Goal: Information Seeking & Learning: Learn about a topic

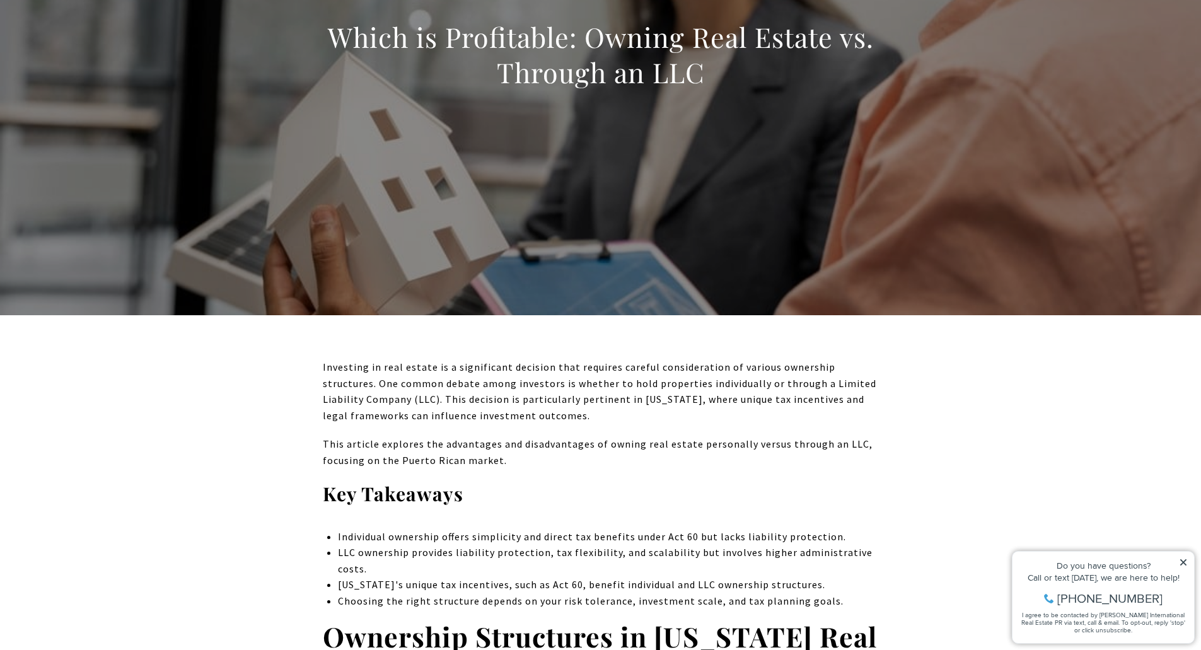
scroll to position [252, 0]
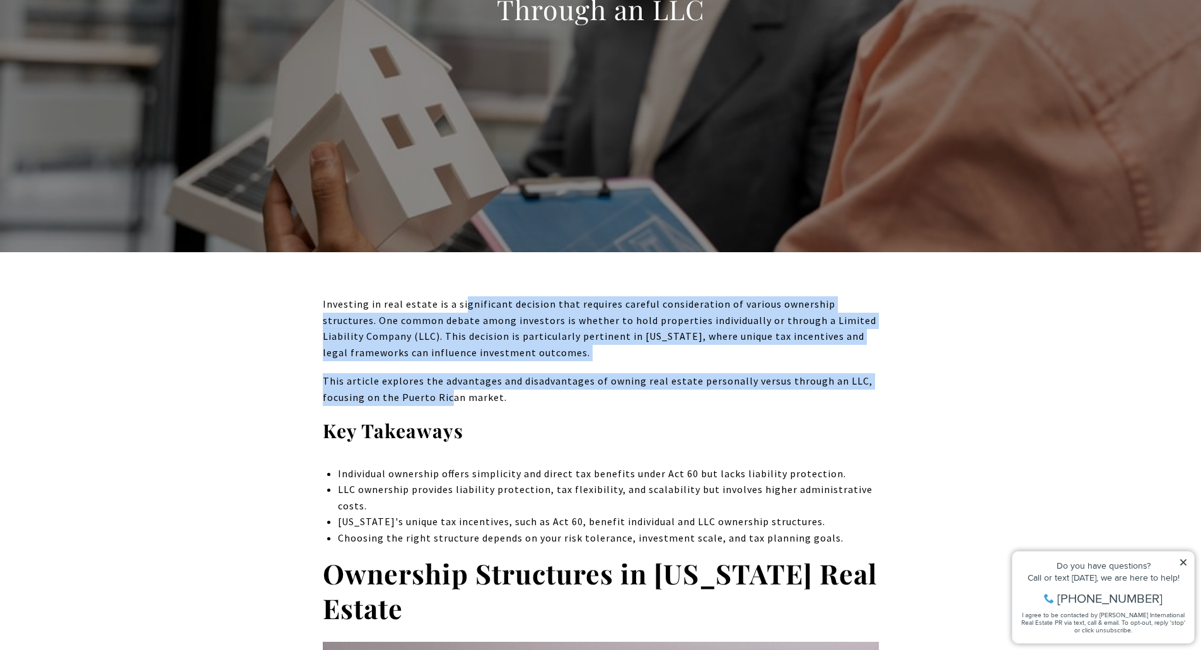
drag, startPoint x: 463, startPoint y: 308, endPoint x: 432, endPoint y: 394, distance: 91.7
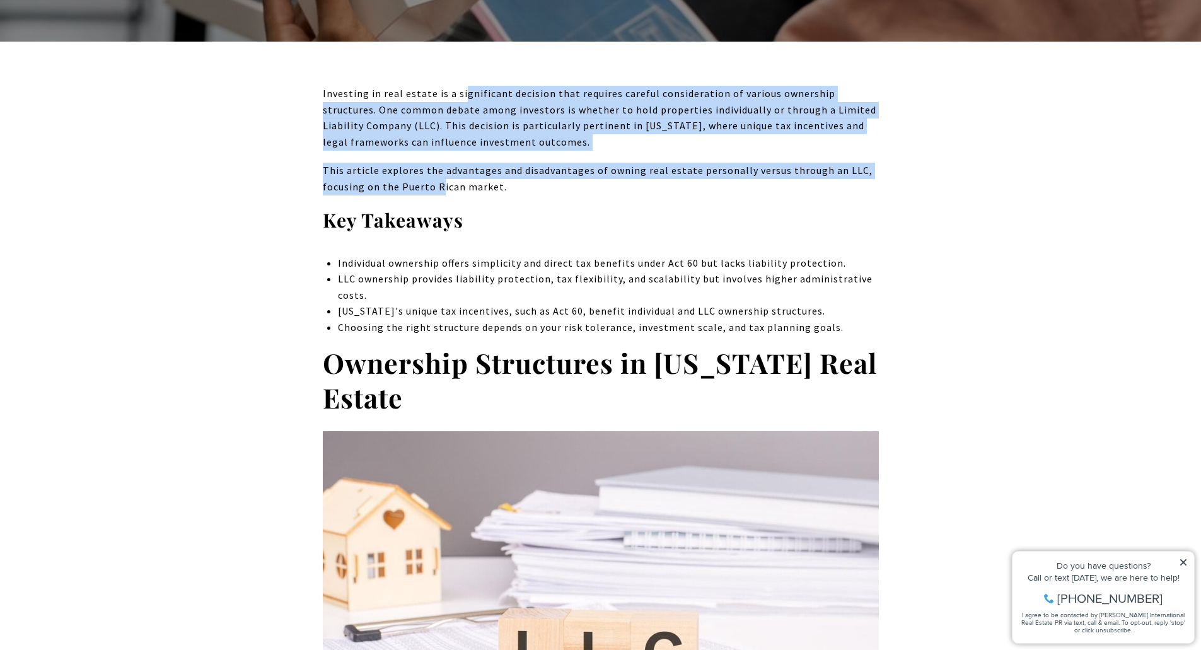
scroll to position [504, 0]
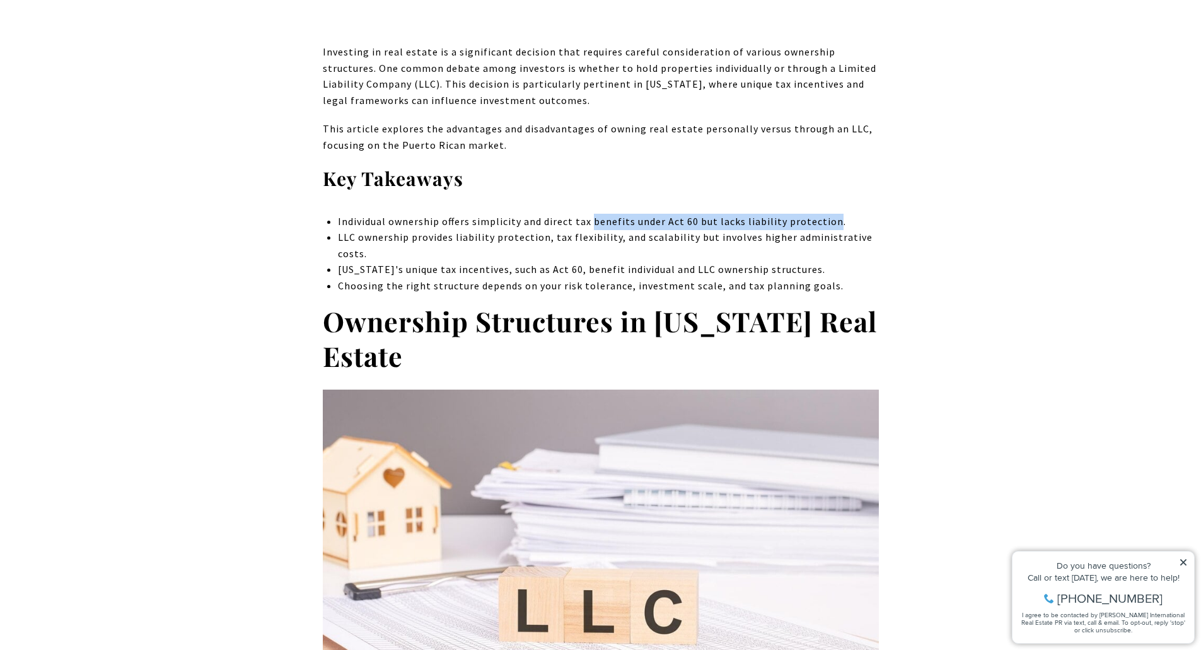
drag, startPoint x: 589, startPoint y: 218, endPoint x: 828, endPoint y: 229, distance: 239.2
click at [828, 229] on li "Individual ownership offers simplicity and direct tax benefits under Act 60 but…" at bounding box center [608, 222] width 540 height 16
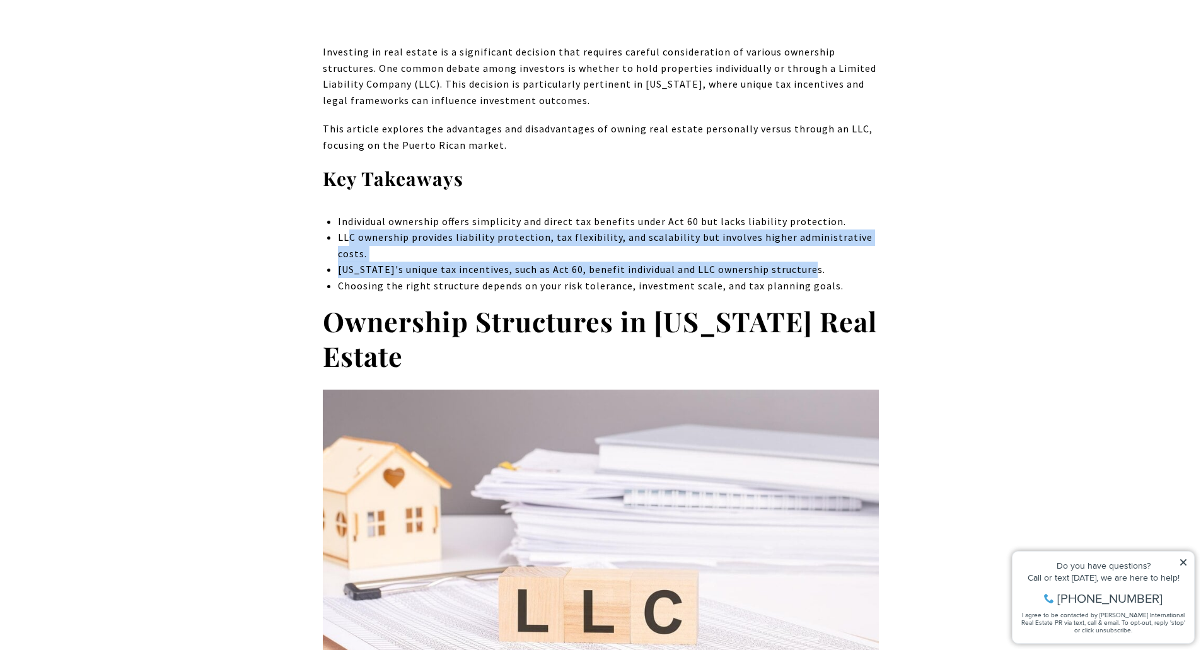
drag, startPoint x: 350, startPoint y: 241, endPoint x: 805, endPoint y: 276, distance: 455.9
click at [805, 276] on ul "Individual ownership offers simplicity and direct tax benefits under Act 60 but…" at bounding box center [608, 254] width 540 height 81
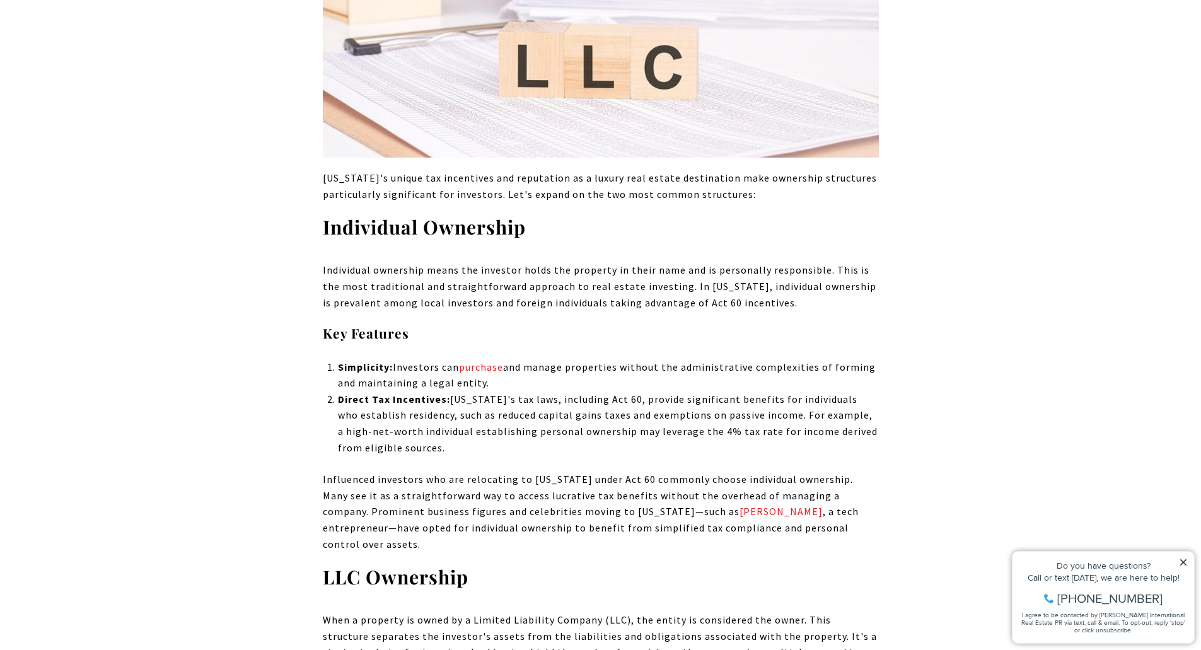
scroll to position [1072, 0]
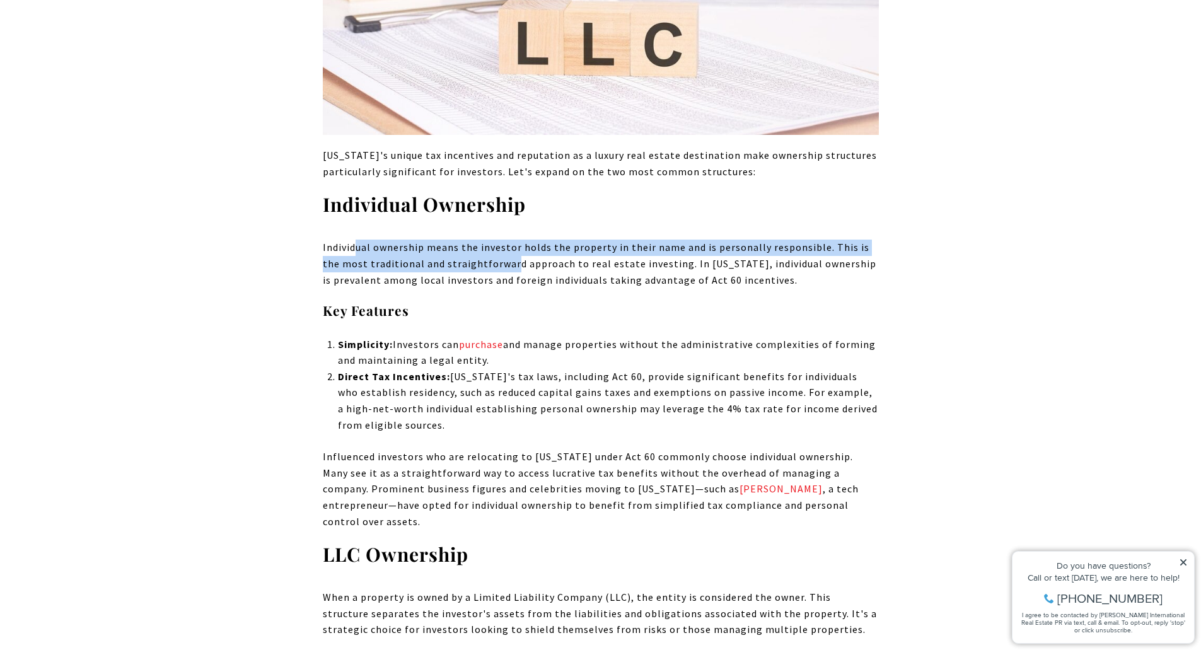
drag, startPoint x: 358, startPoint y: 244, endPoint x: 492, endPoint y: 257, distance: 134.3
click at [492, 257] on p "Individual ownership means the investor holds the property in their name and is…" at bounding box center [601, 264] width 556 height 49
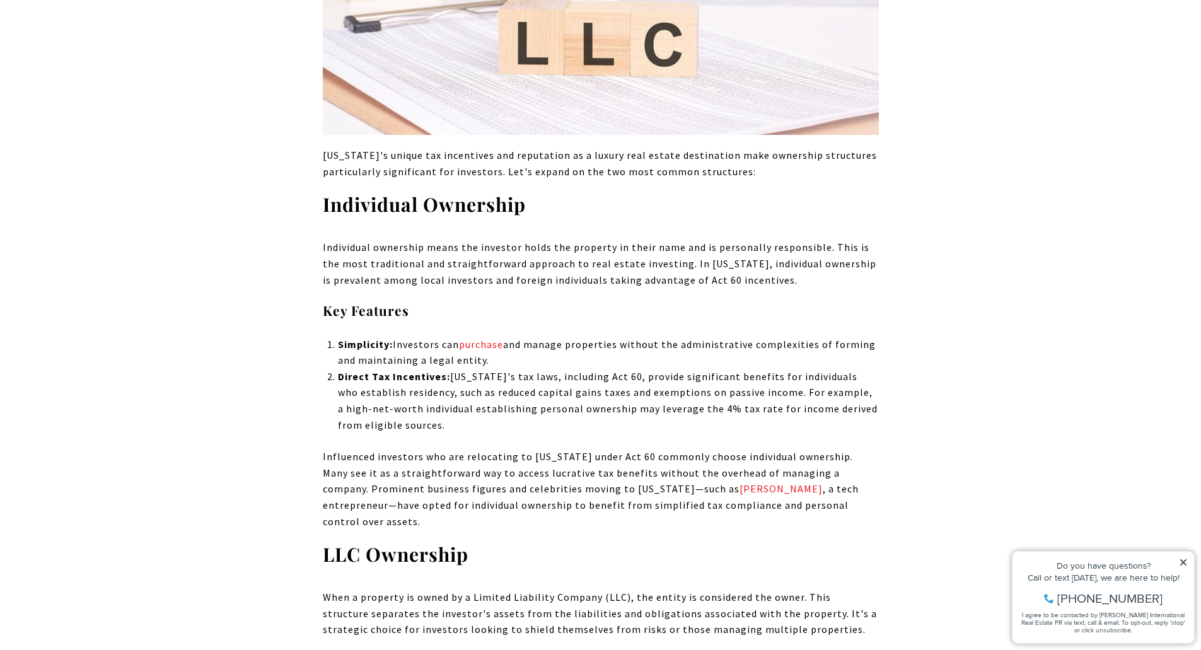
click at [365, 277] on p "Individual ownership means the investor holds the property in their name and is…" at bounding box center [601, 264] width 556 height 49
drag, startPoint x: 381, startPoint y: 251, endPoint x: 548, endPoint y: 250, distance: 167.7
click at [548, 250] on p "Individual ownership means the investor holds the property in their name and is…" at bounding box center [601, 264] width 556 height 49
drag, startPoint x: 669, startPoint y: 264, endPoint x: 463, endPoint y: 279, distance: 206.7
click at [463, 279] on p "Individual ownership means the investor holds the property in their name and is…" at bounding box center [601, 264] width 556 height 49
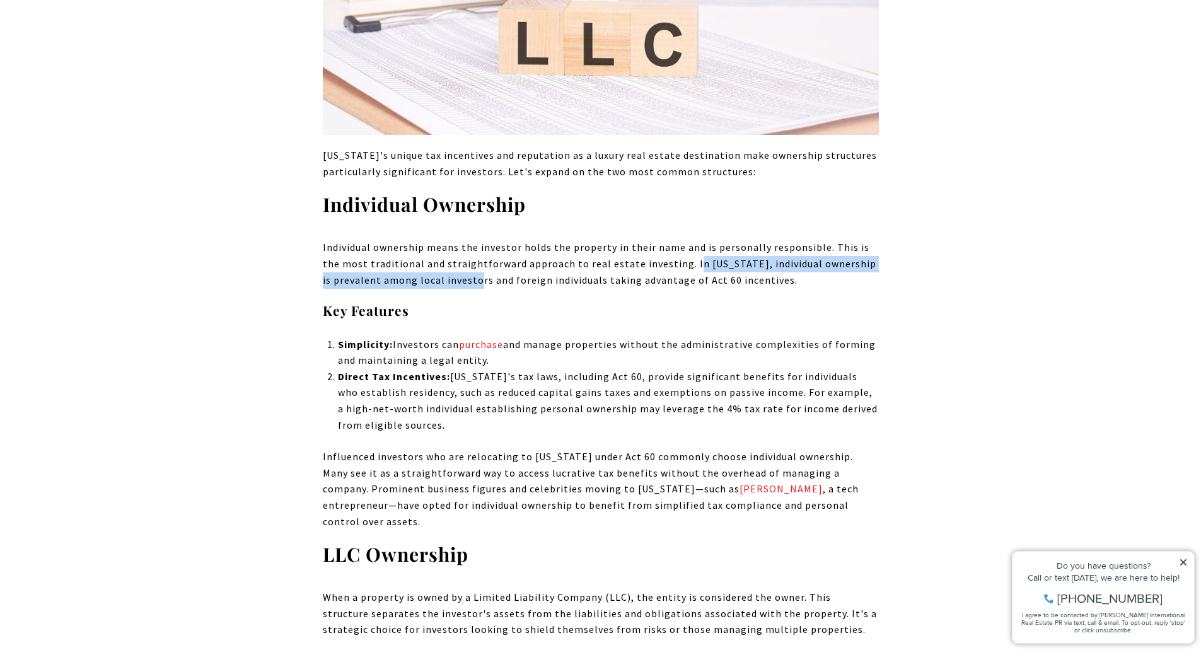
drag, startPoint x: 404, startPoint y: 347, endPoint x: 560, endPoint y: 356, distance: 156.0
click at [560, 356] on p "Simplicity: Investors can purchase and manage properties without the administra…" at bounding box center [608, 353] width 540 height 32
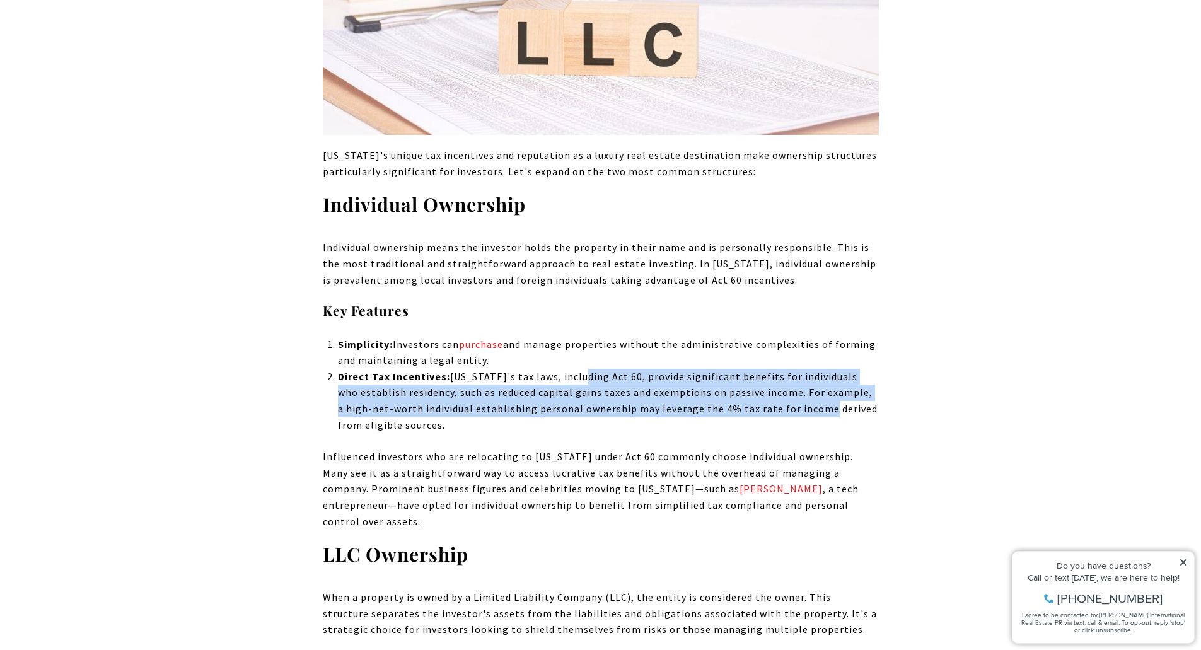
drag, startPoint x: 581, startPoint y: 380, endPoint x: 781, endPoint y: 402, distance: 201.7
click at [781, 402] on p "Direct Tax Incentives: [US_STATE]'s tax laws, including Act 60, provide signifi…" at bounding box center [608, 401] width 540 height 64
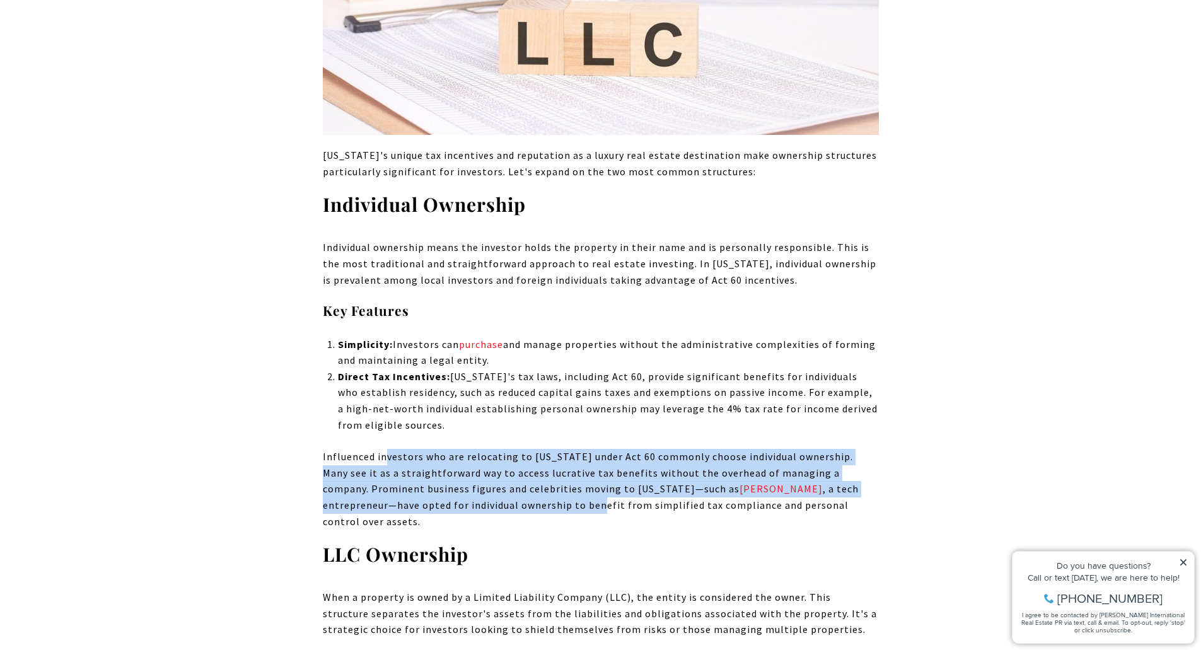
drag, startPoint x: 387, startPoint y: 456, endPoint x: 504, endPoint y: 505, distance: 126.9
click at [504, 505] on p "Influenced investors who are relocating to [US_STATE] under Act 60 commonly cho…" at bounding box center [601, 489] width 556 height 81
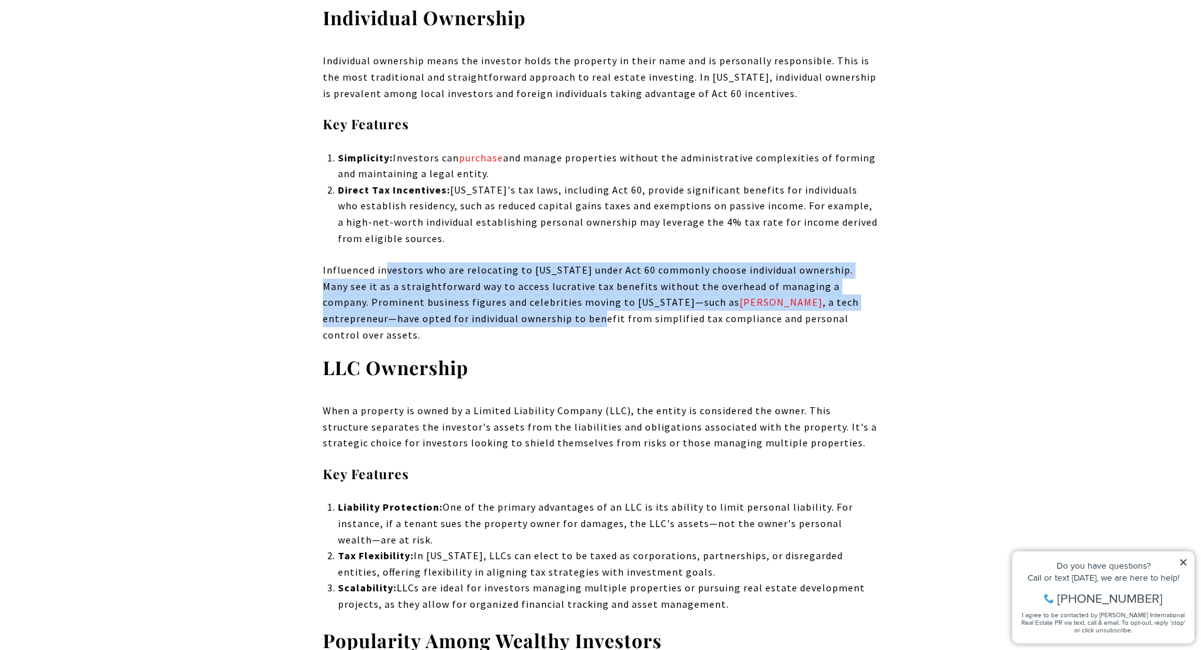
scroll to position [1261, 0]
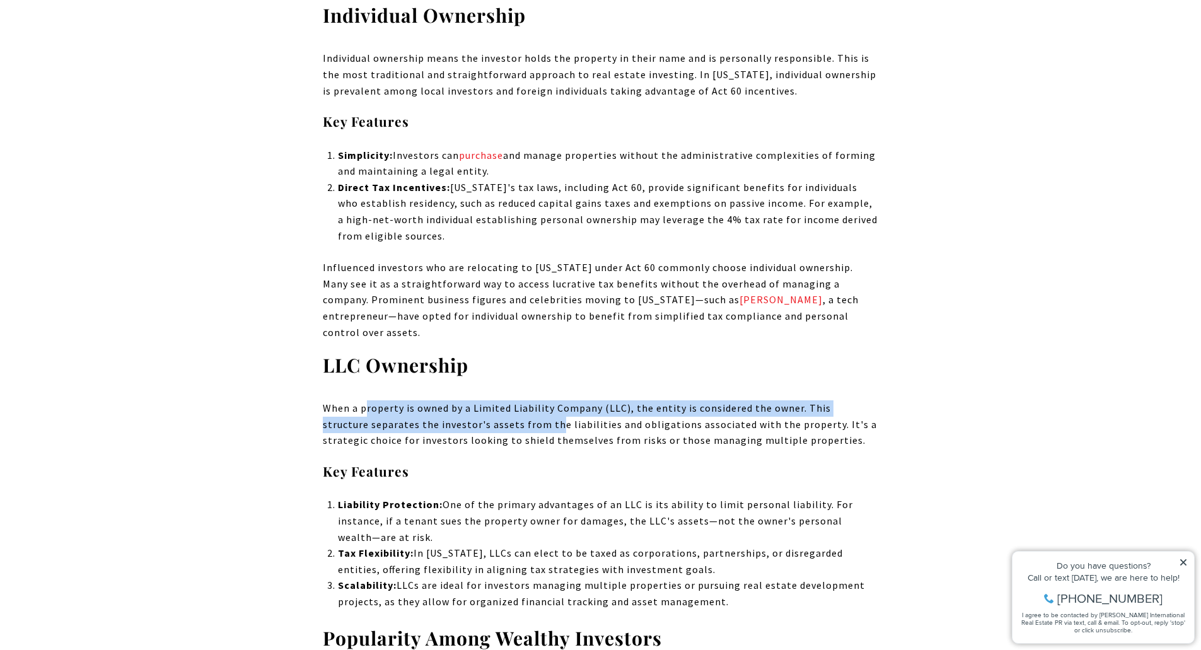
drag, startPoint x: 368, startPoint y: 399, endPoint x: 507, endPoint y: 408, distance: 139.6
click at [507, 408] on p "When a property is owned by a Limited Liability Company (LLC), the entity is co…" at bounding box center [601, 424] width 556 height 49
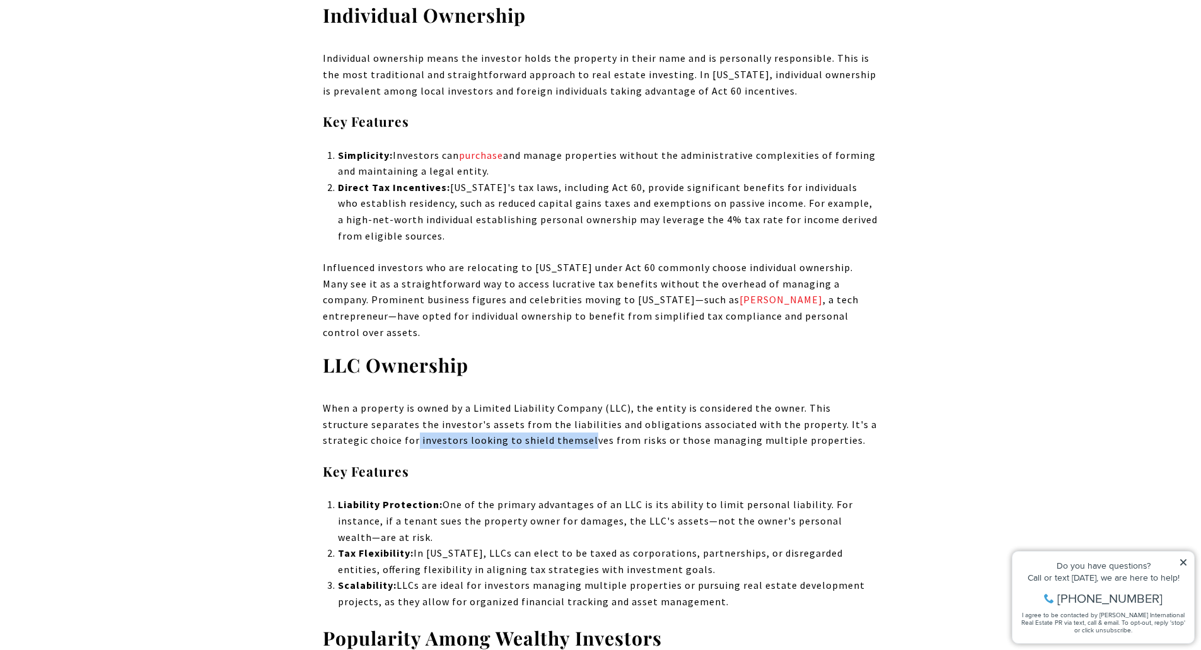
drag, startPoint x: 369, startPoint y: 426, endPoint x: 543, endPoint y: 426, distance: 173.4
click at [543, 426] on p "When a property is owned by a Limited Liability Company (LLC), the entity is co…" at bounding box center [601, 424] width 556 height 49
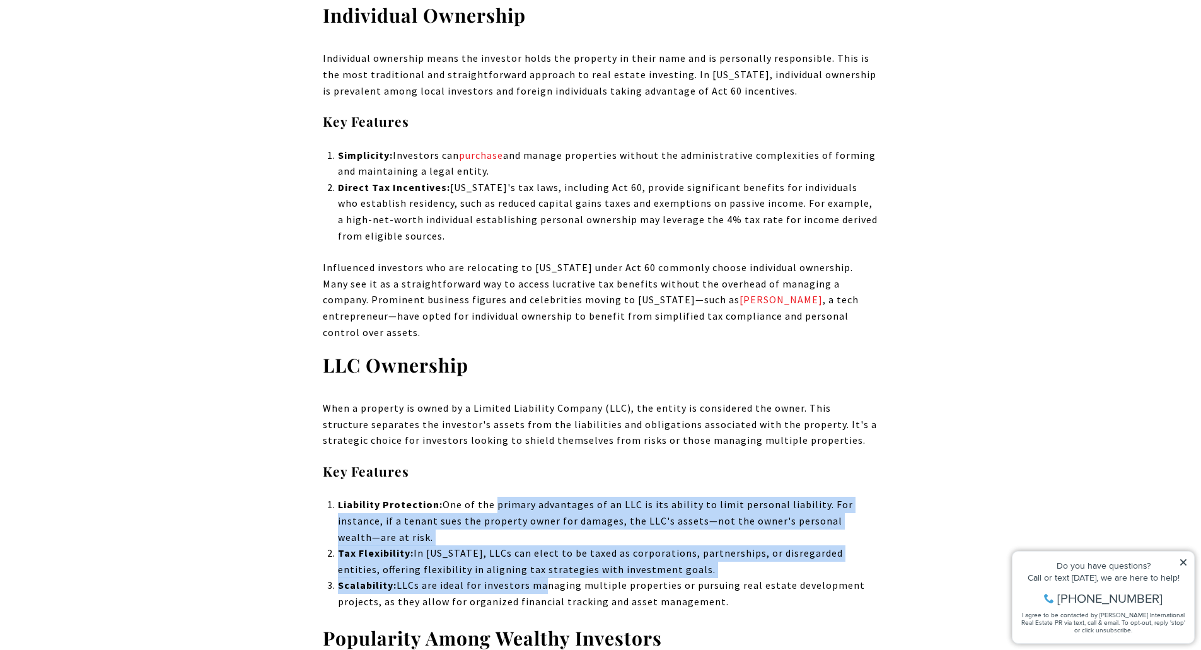
drag, startPoint x: 497, startPoint y: 489, endPoint x: 536, endPoint y: 571, distance: 90.5
click at [536, 571] on ol "Liability Protection: One of the primary advantages of an LLC is its ability to…" at bounding box center [608, 553] width 540 height 113
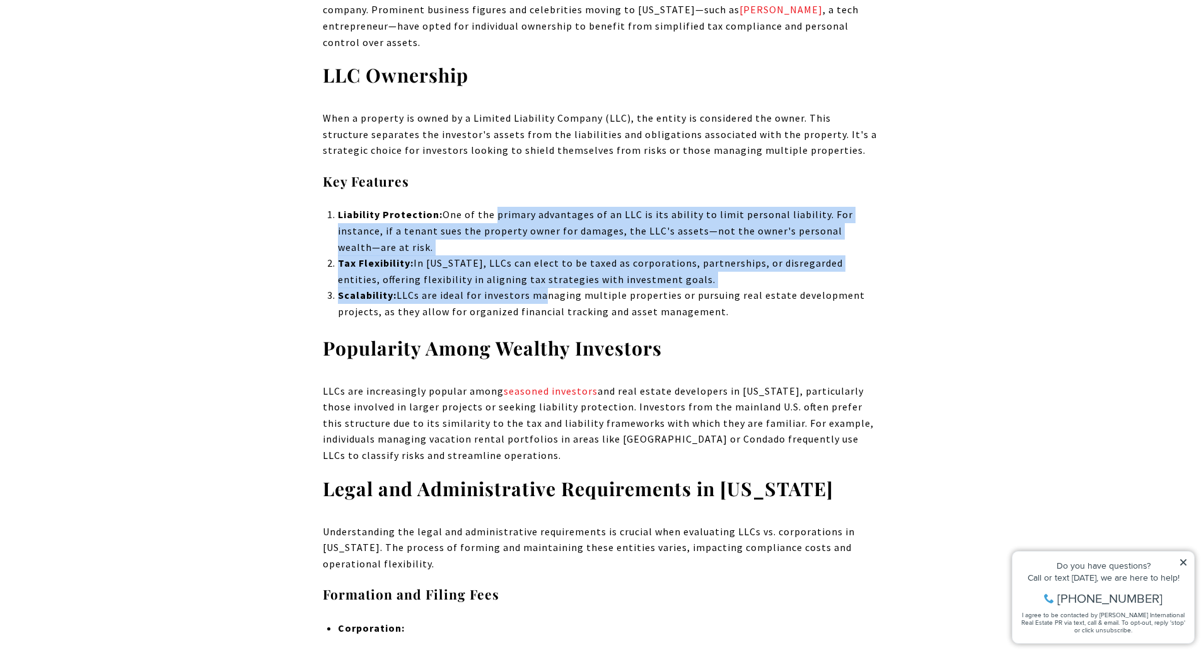
scroll to position [1576, 0]
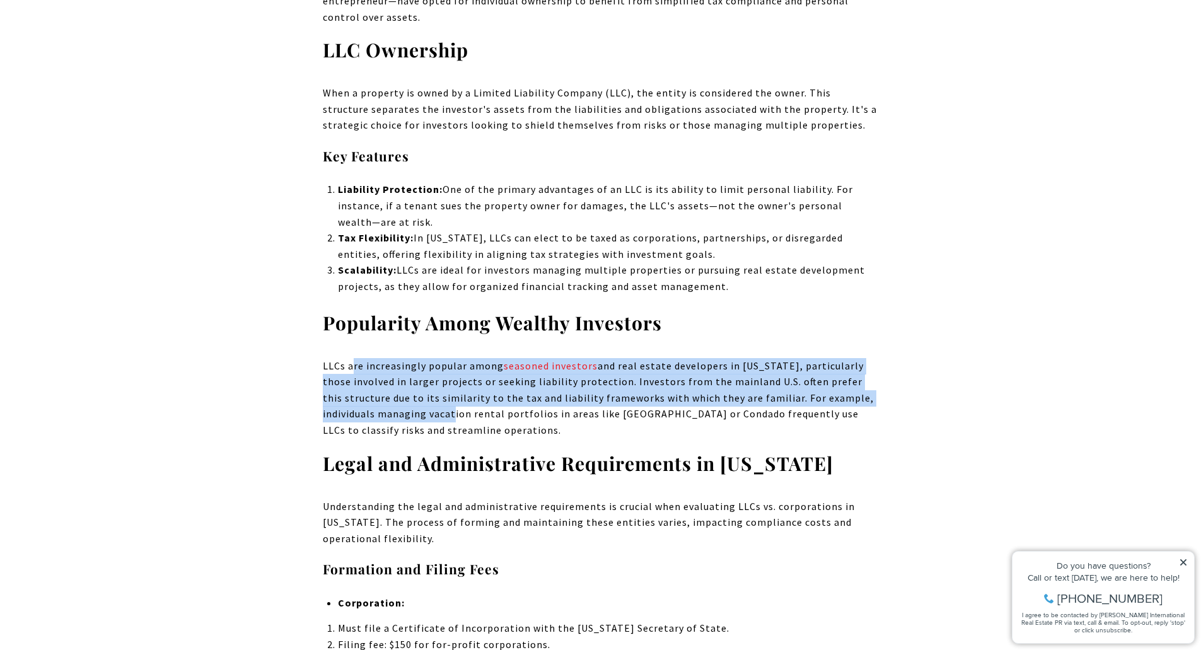
drag, startPoint x: 351, startPoint y: 351, endPoint x: 444, endPoint y: 399, distance: 104.9
click at [444, 399] on p "LLCs are increasingly popular among seasoned investors and real estate develope…" at bounding box center [601, 398] width 556 height 81
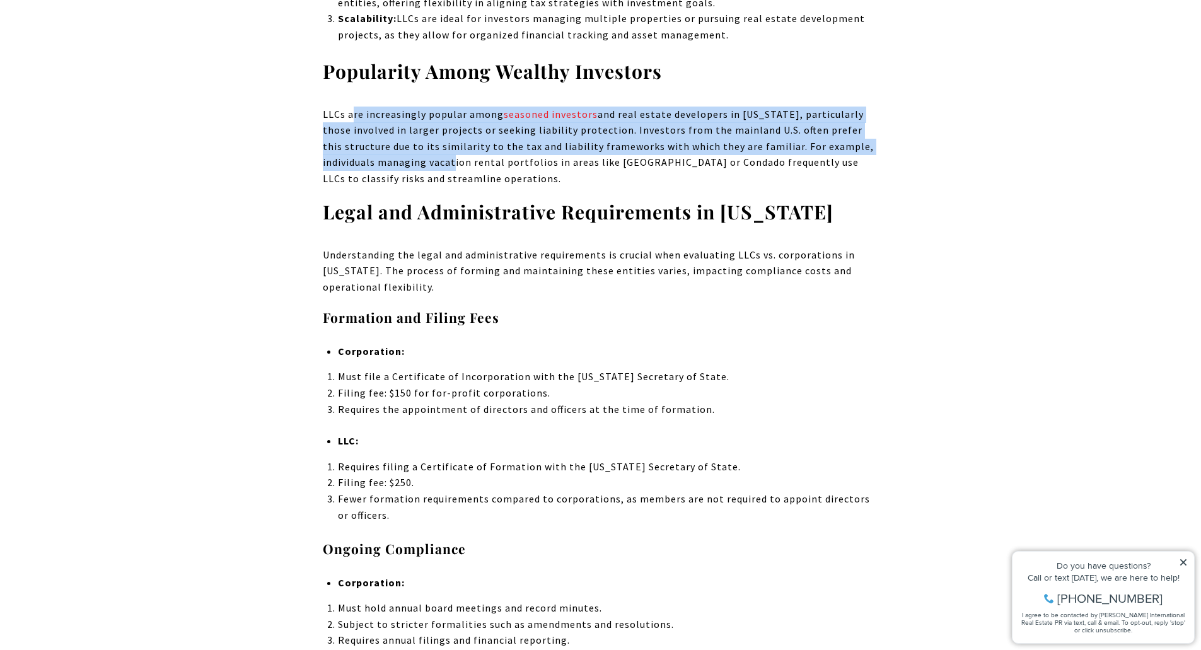
scroll to position [1828, 0]
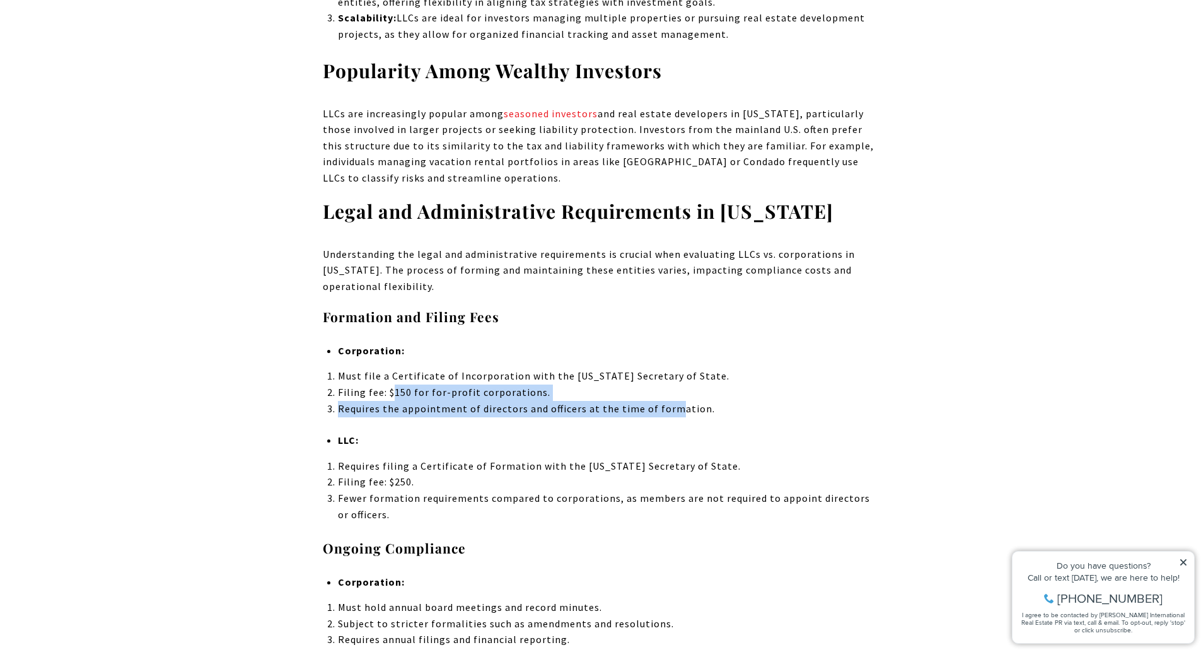
drag, startPoint x: 397, startPoint y: 378, endPoint x: 674, endPoint y: 390, distance: 277.6
click at [674, 390] on ol "Must file a Certificate of Incorporation with the [US_STATE] Secretary of State…" at bounding box center [608, 392] width 540 height 49
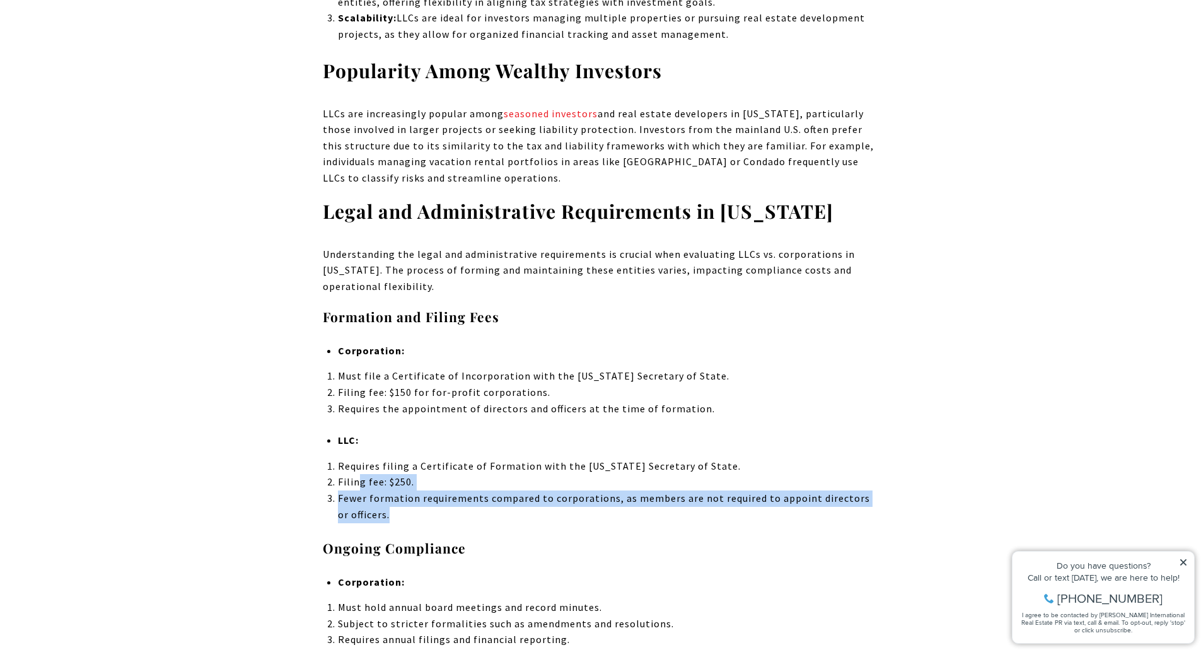
drag, startPoint x: 360, startPoint y: 472, endPoint x: 826, endPoint y: 492, distance: 466.3
click at [826, 492] on ol "Requires filing a Certificate of Formation with the [US_STATE] Secretary of Sta…" at bounding box center [608, 490] width 540 height 64
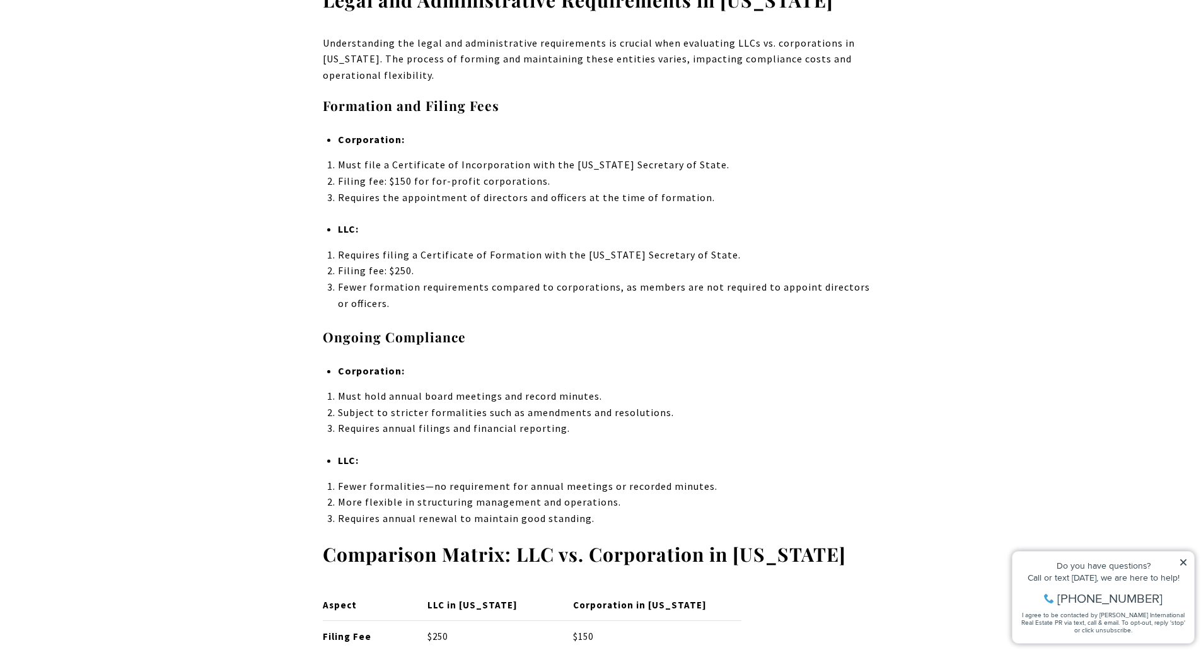
scroll to position [2080, 0]
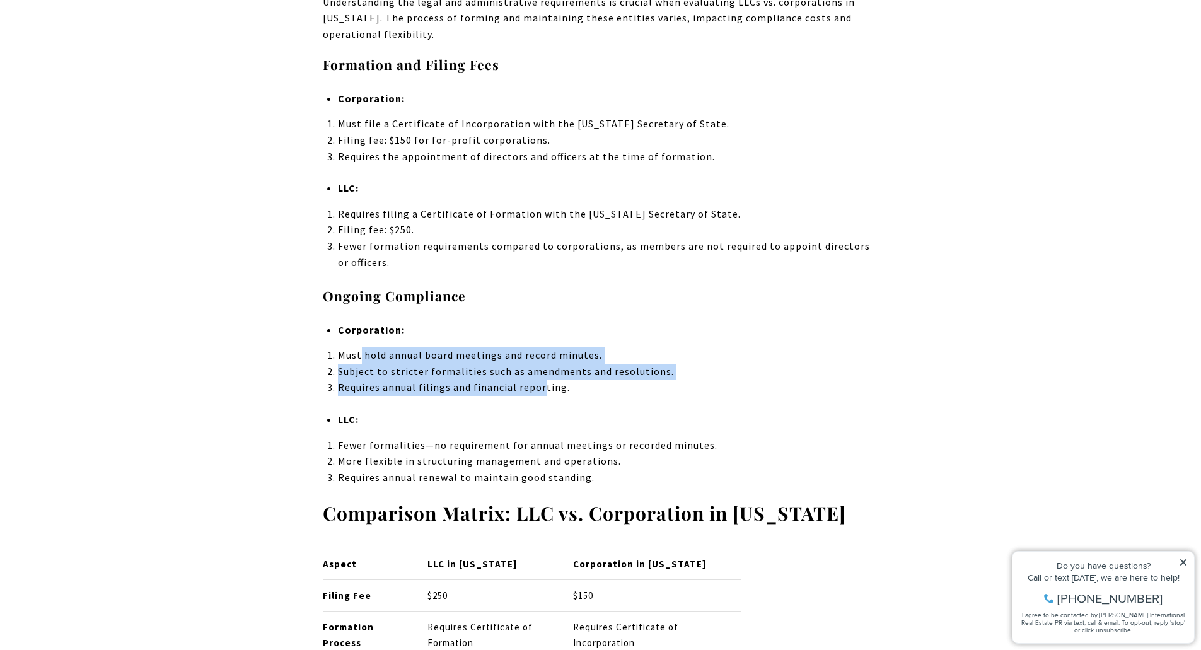
drag, startPoint x: 359, startPoint y: 337, endPoint x: 541, endPoint y: 366, distance: 183.9
click at [541, 366] on ol "Must hold annual board meetings and record minutes. Subject to stricter formali…" at bounding box center [608, 371] width 540 height 49
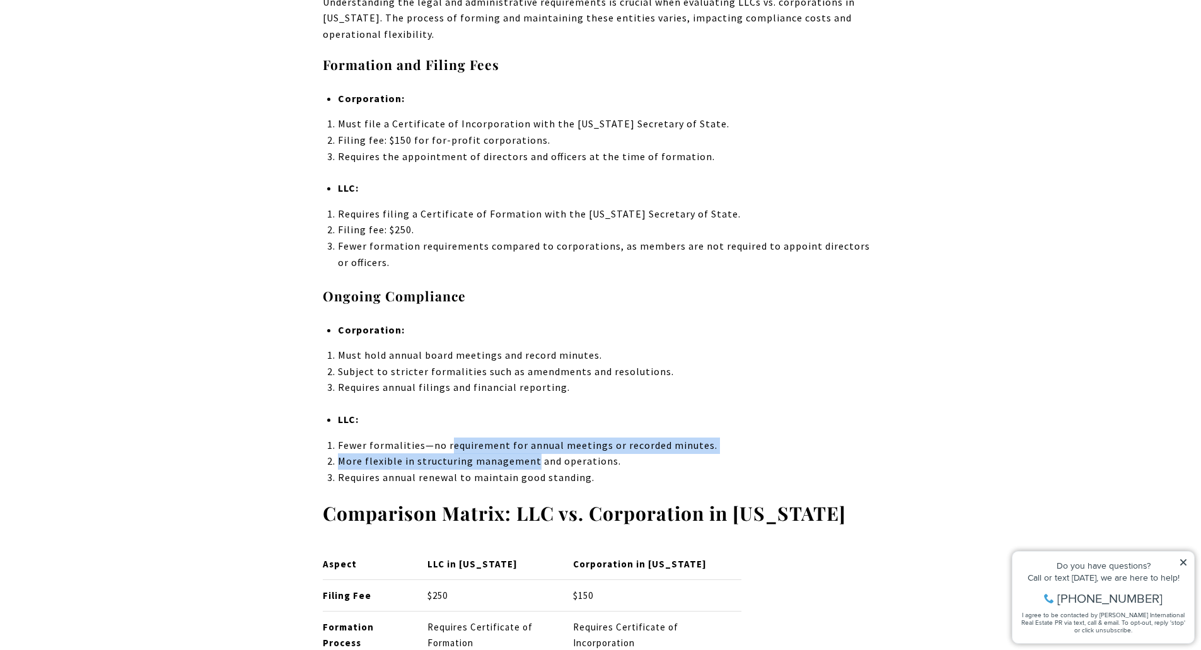
drag, startPoint x: 452, startPoint y: 434, endPoint x: 535, endPoint y: 447, distance: 83.6
click at [535, 447] on ol "Fewer formalities—no requirement for annual meetings or recorded minutes. More …" at bounding box center [608, 461] width 540 height 49
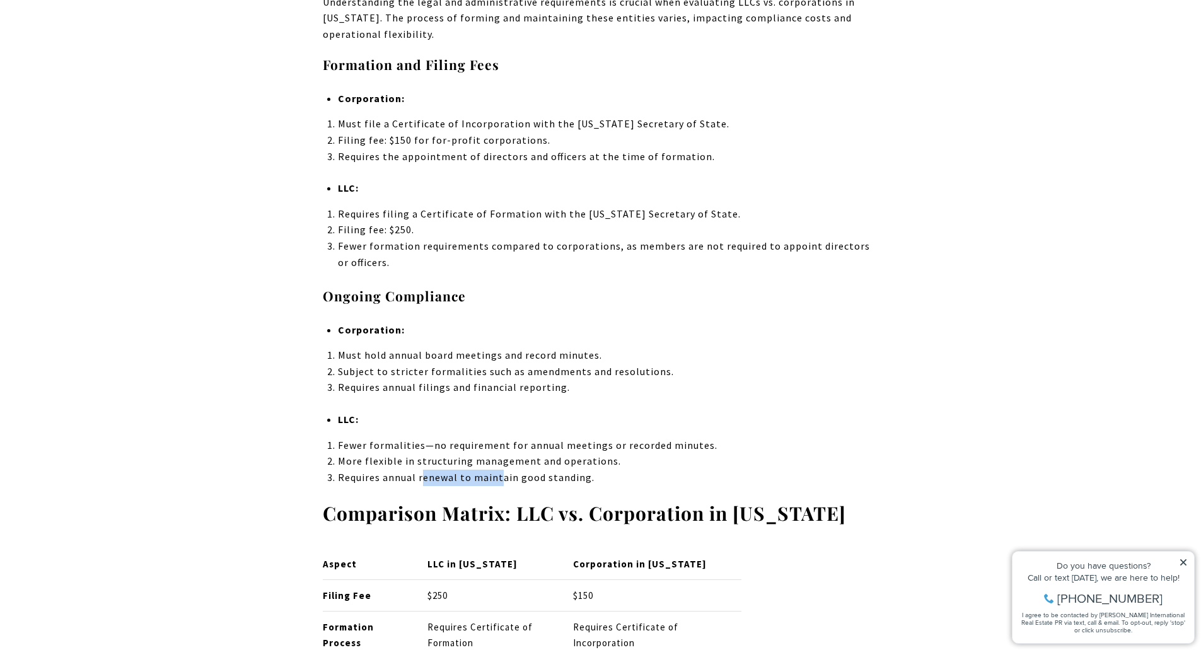
drag, startPoint x: 424, startPoint y: 458, endPoint x: 502, endPoint y: 464, distance: 78.4
click at [501, 470] on li "Requires annual renewal to maintain good standing." at bounding box center [608, 478] width 540 height 16
click at [506, 437] on li "Fewer formalities—no requirement for annual meetings or recorded minutes." at bounding box center [608, 445] width 540 height 16
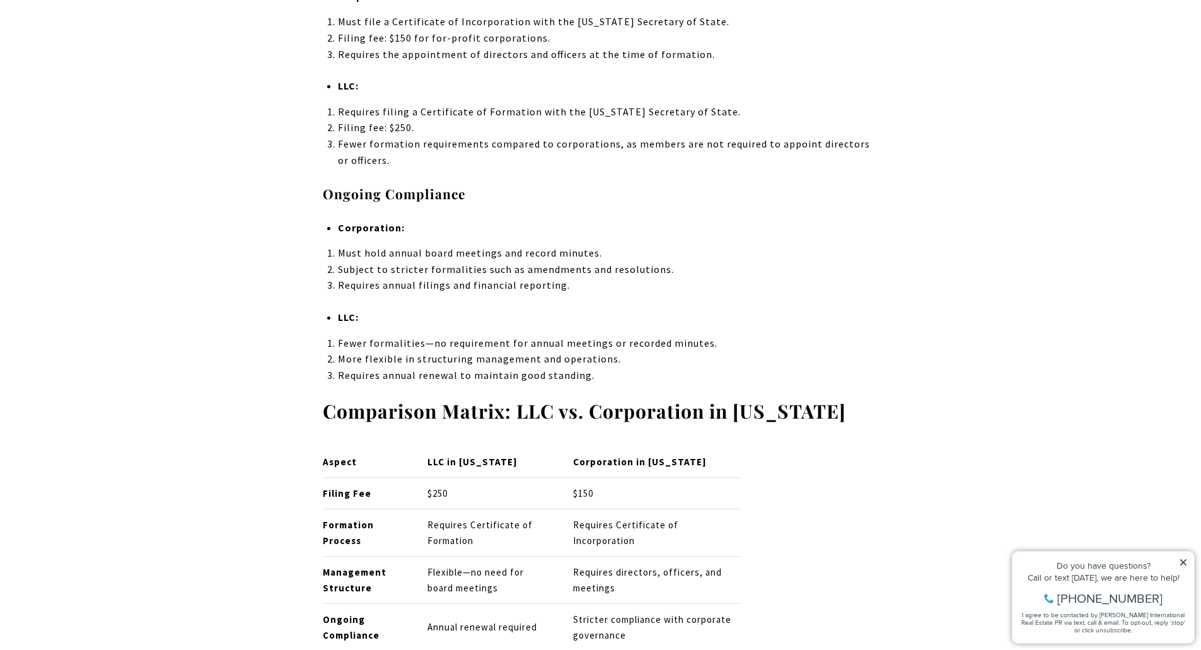
scroll to position [2206, 0]
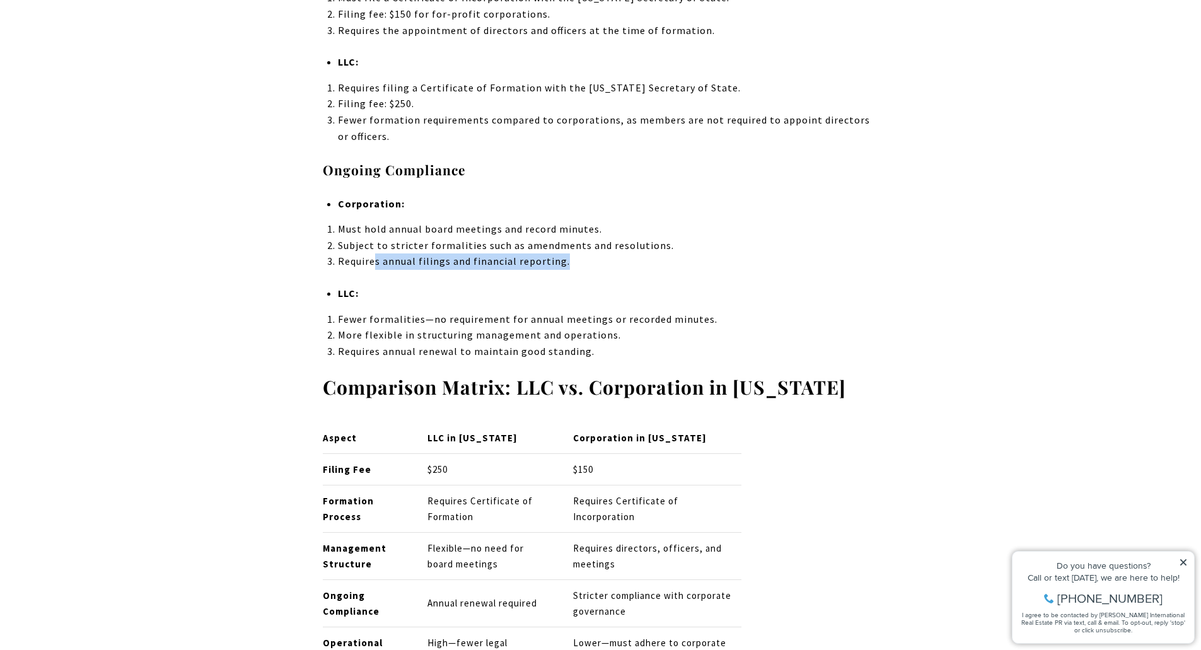
drag, startPoint x: 380, startPoint y: 252, endPoint x: 488, endPoint y: 264, distance: 108.5
click at [487, 263] on div "Legal and Administrative Requirements in [US_STATE] Understanding the legal and…" at bounding box center [601, 272] width 556 height 902
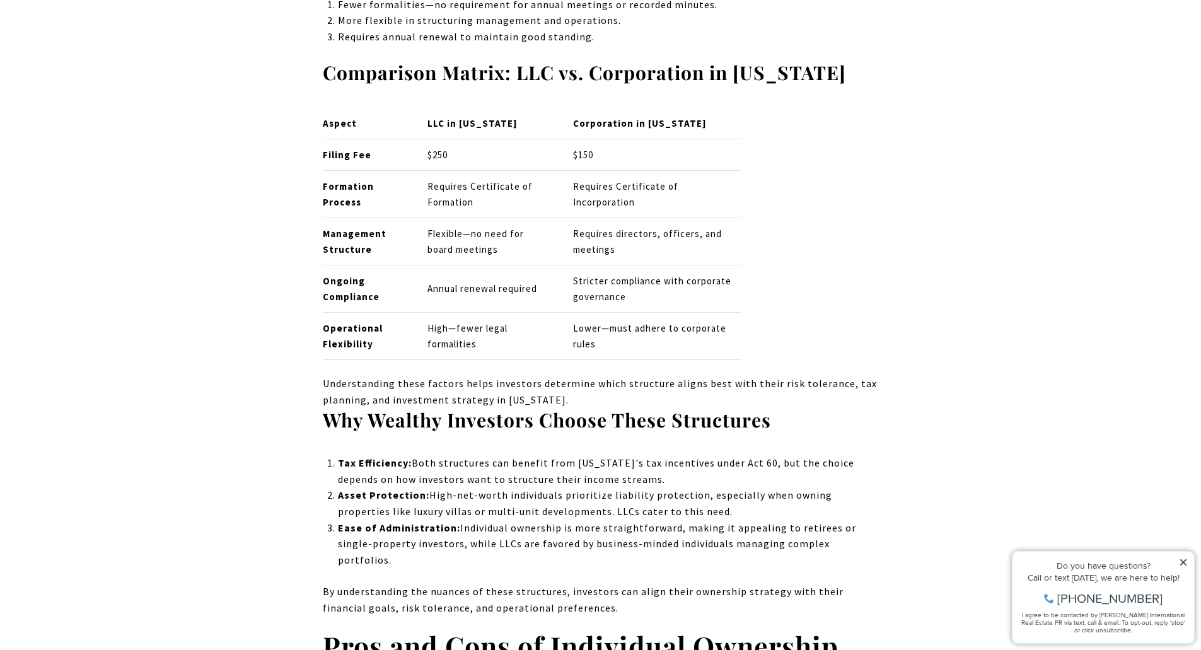
scroll to position [2522, 0]
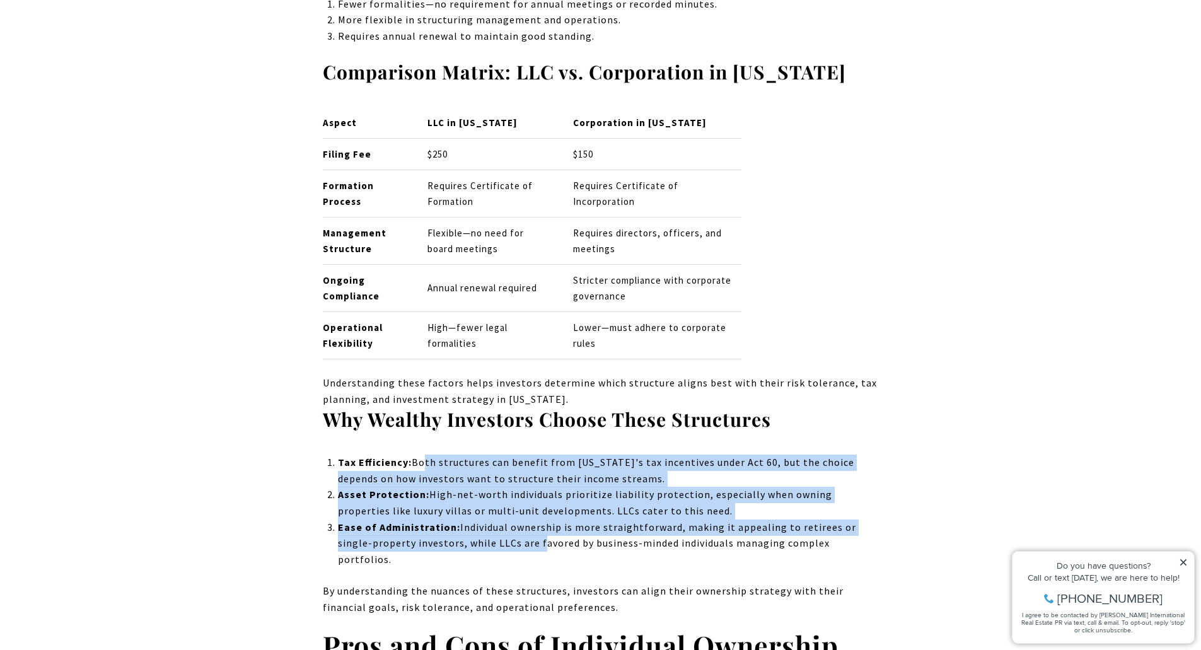
drag, startPoint x: 419, startPoint y: 449, endPoint x: 509, endPoint y: 525, distance: 118.2
click at [509, 525] on ol "Tax Efficiency: Both structures can benefit from [US_STATE]'s tax incentives un…" at bounding box center [608, 511] width 540 height 113
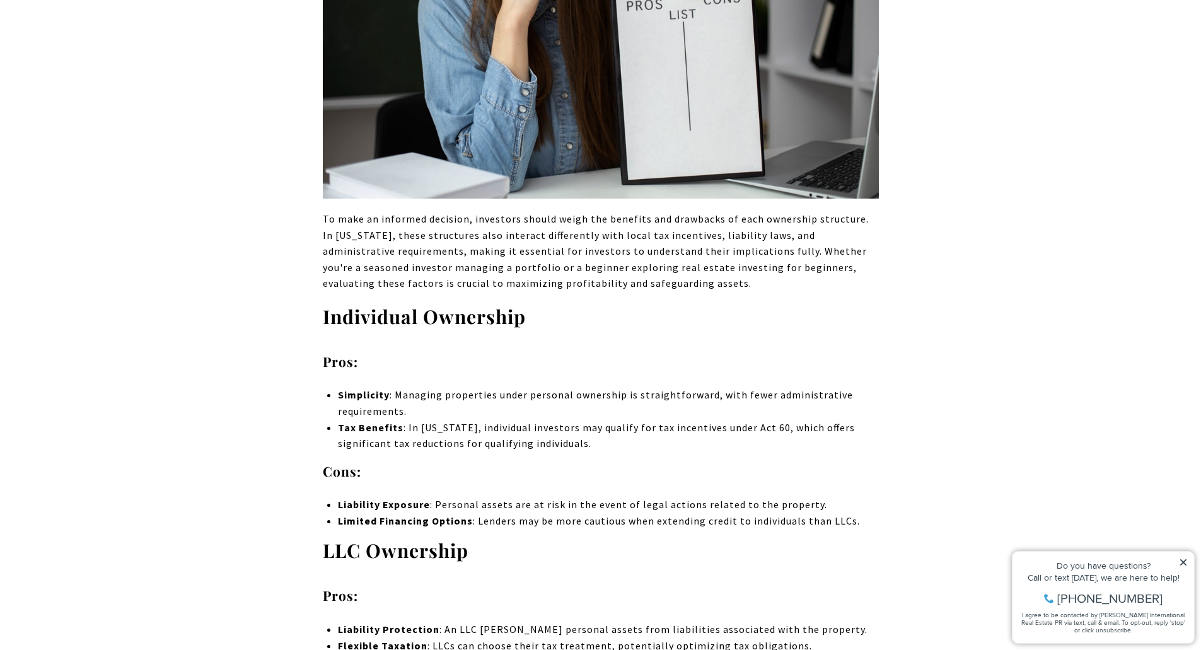
scroll to position [3467, 0]
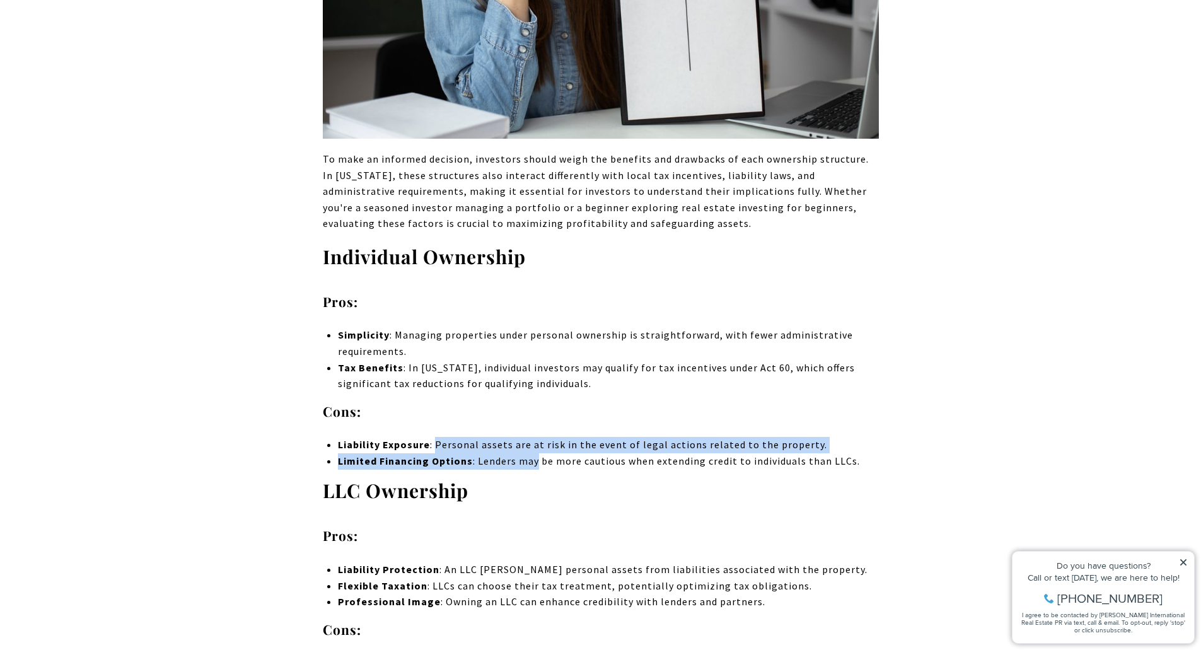
drag, startPoint x: 437, startPoint y: 410, endPoint x: 535, endPoint y: 429, distance: 99.5
click at [535, 437] on ul "Liability Exposure : Personal assets are at risk in the event of legal actions …" at bounding box center [608, 453] width 540 height 32
click at [535, 453] on p "Limited Financing Options : Lenders may be more cautious when extending credit …" at bounding box center [608, 461] width 540 height 16
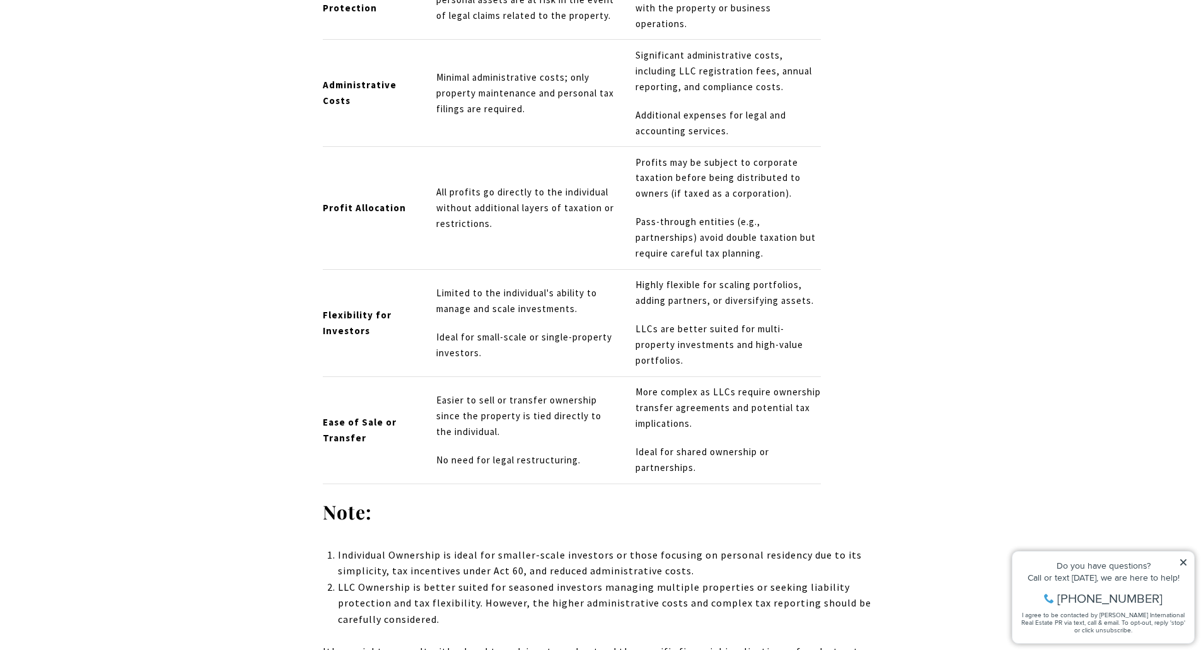
scroll to position [6367, 0]
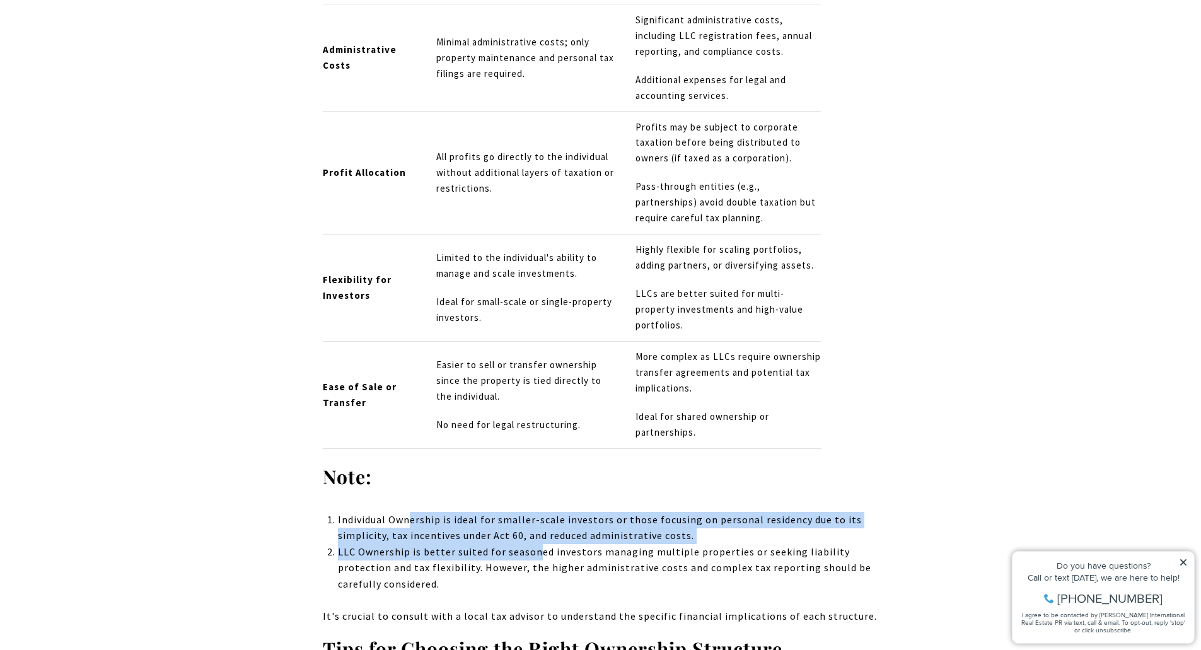
drag, startPoint x: 412, startPoint y: 419, endPoint x: 536, endPoint y: 449, distance: 128.4
click at [536, 512] on ol "Individual Ownership is ideal for smaller-scale investors or those focusing on …" at bounding box center [608, 552] width 540 height 81
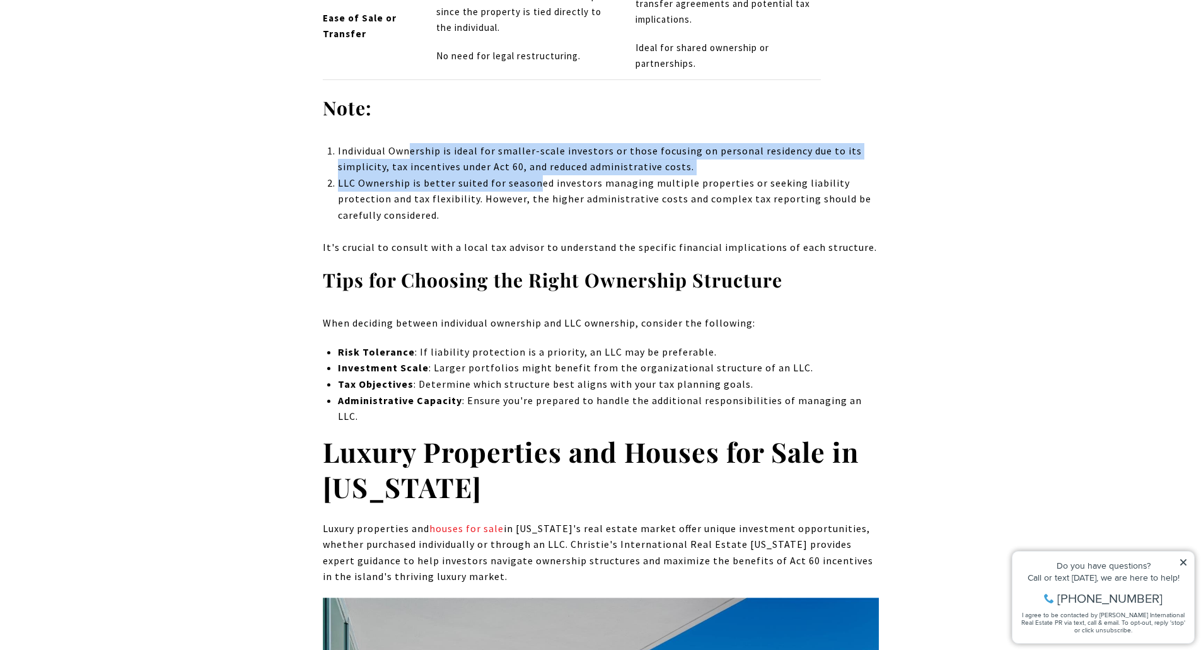
scroll to position [6745, 0]
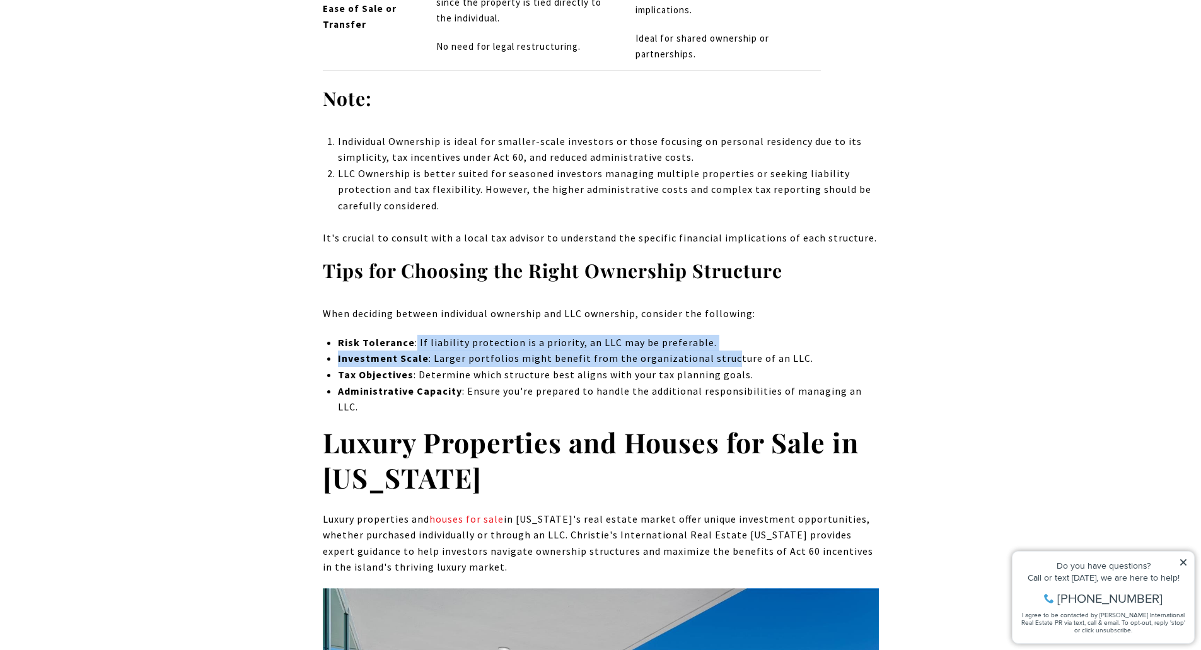
drag, startPoint x: 415, startPoint y: 248, endPoint x: 720, endPoint y: 255, distance: 304.6
click at [720, 335] on ul "Risk Tolerance : If liability protection is a priority, an LLC may be preferabl…" at bounding box center [608, 375] width 540 height 81
click at [720, 350] on p "Investment Scale : Larger portfolios might benefit from the organizational stru…" at bounding box center [608, 358] width 540 height 16
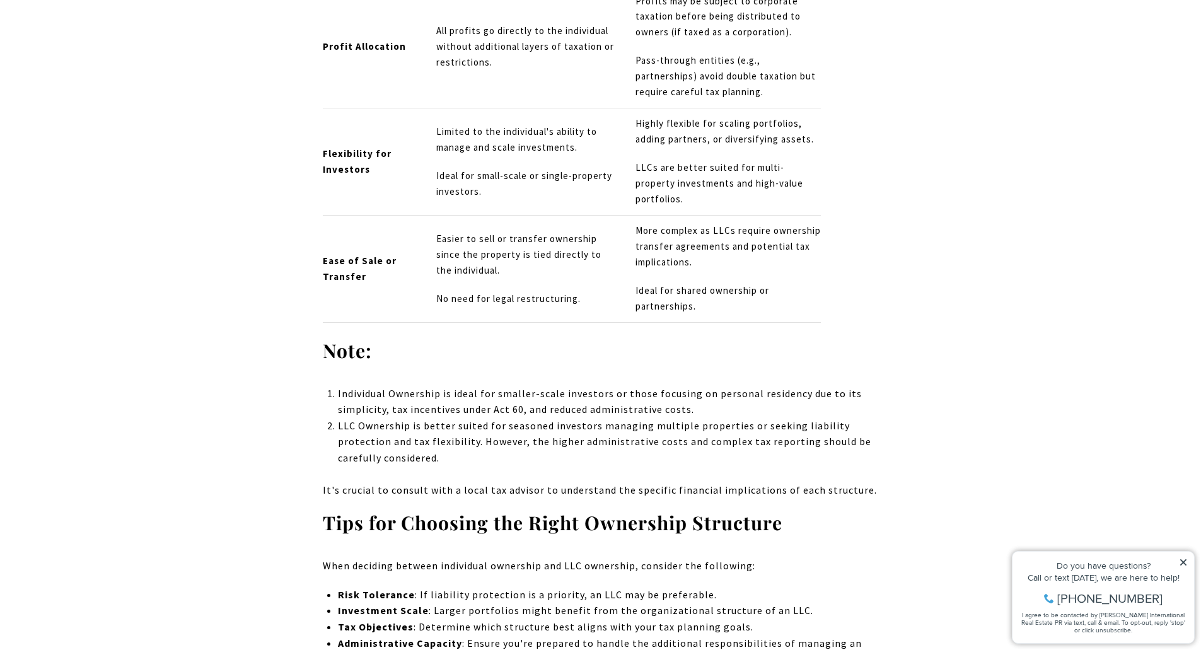
scroll to position [6556, 0]
